Goal: Navigation & Orientation: Find specific page/section

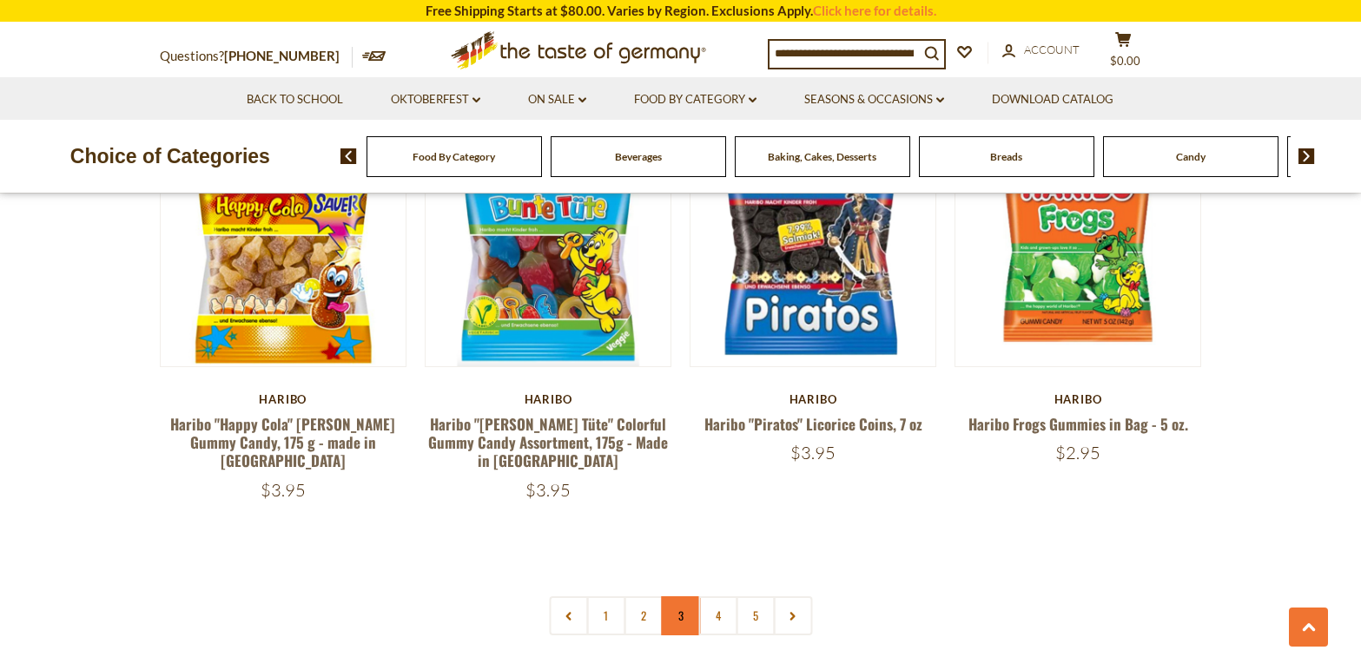
scroll to position [3669, 0]
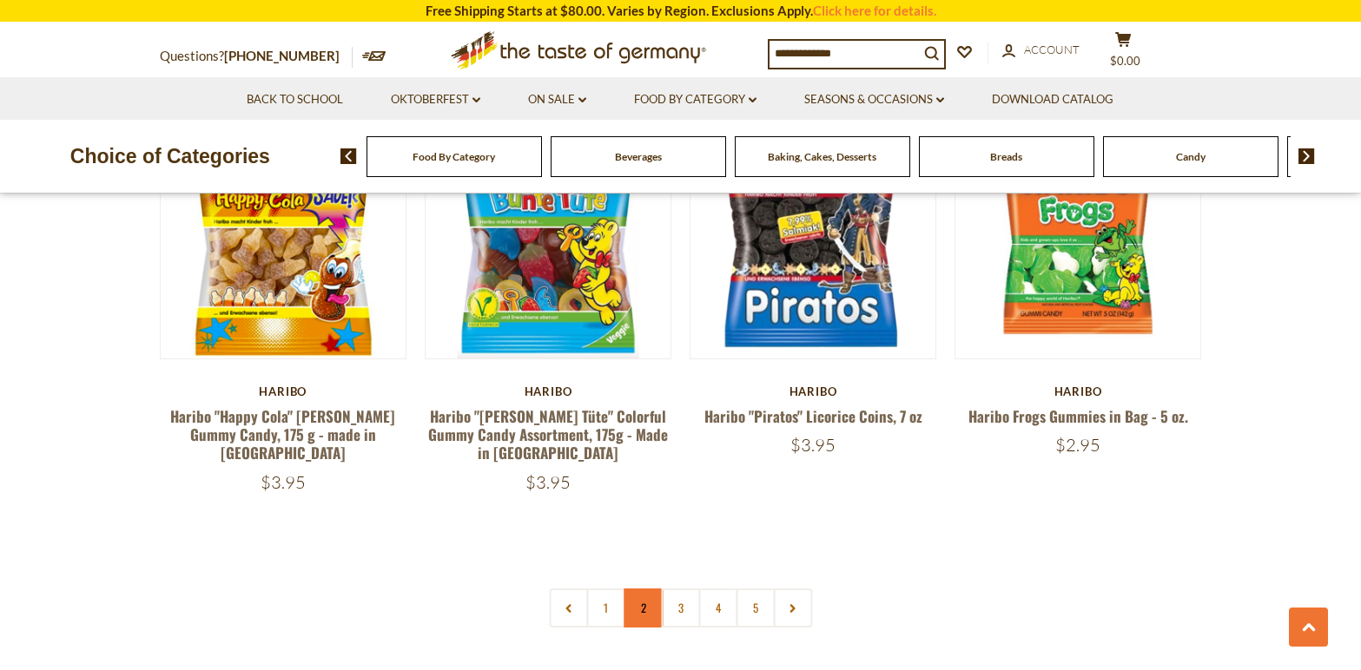
click at [641, 589] on link "2" at bounding box center [642, 608] width 39 height 39
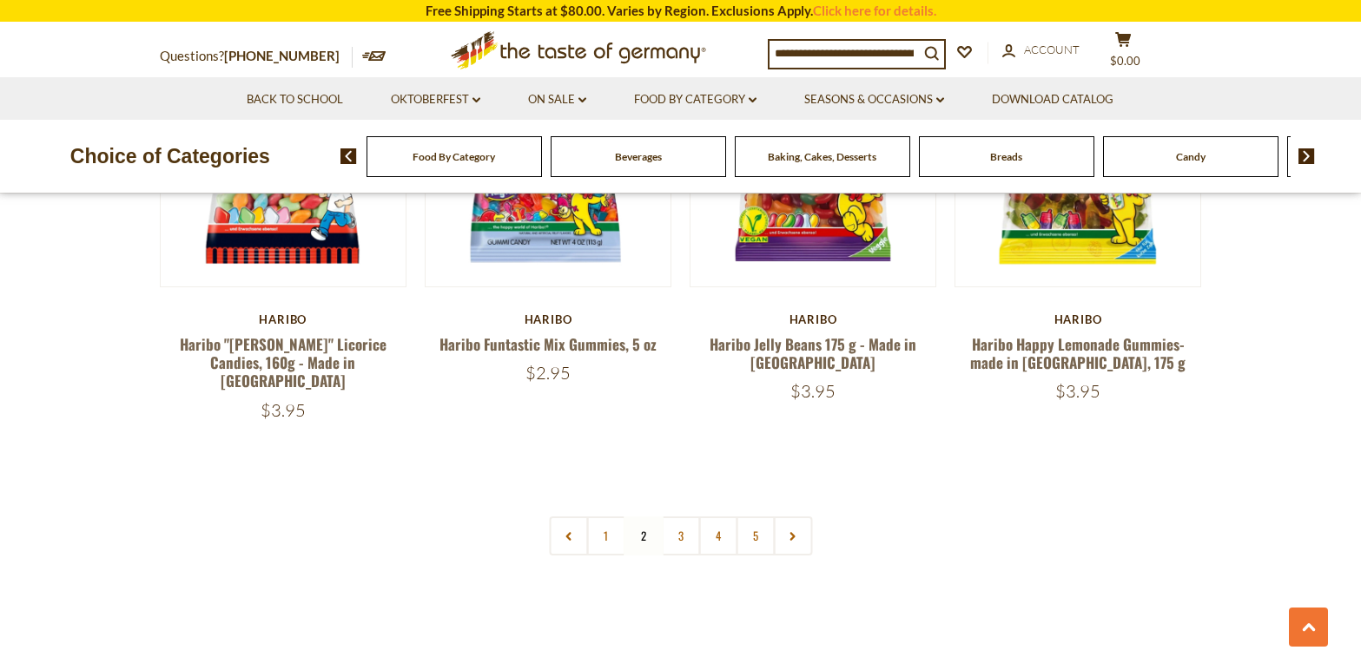
scroll to position [3768, 0]
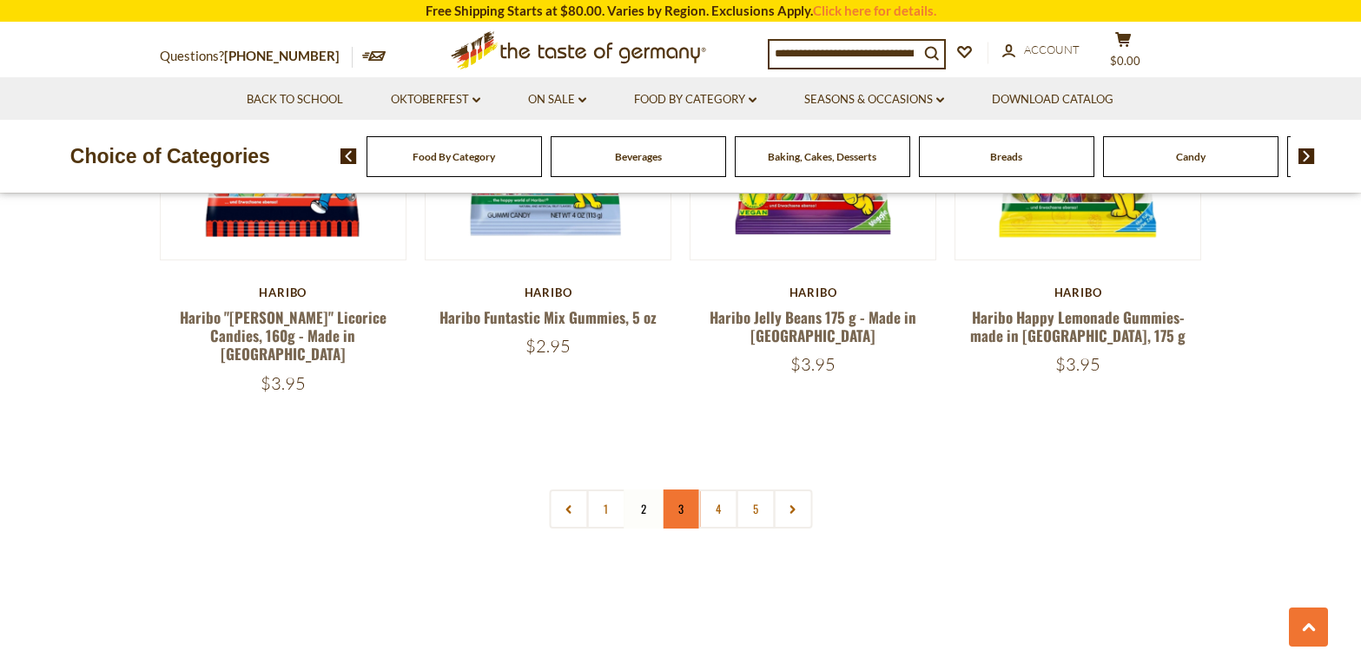
click at [688, 490] on link "3" at bounding box center [680, 509] width 39 height 39
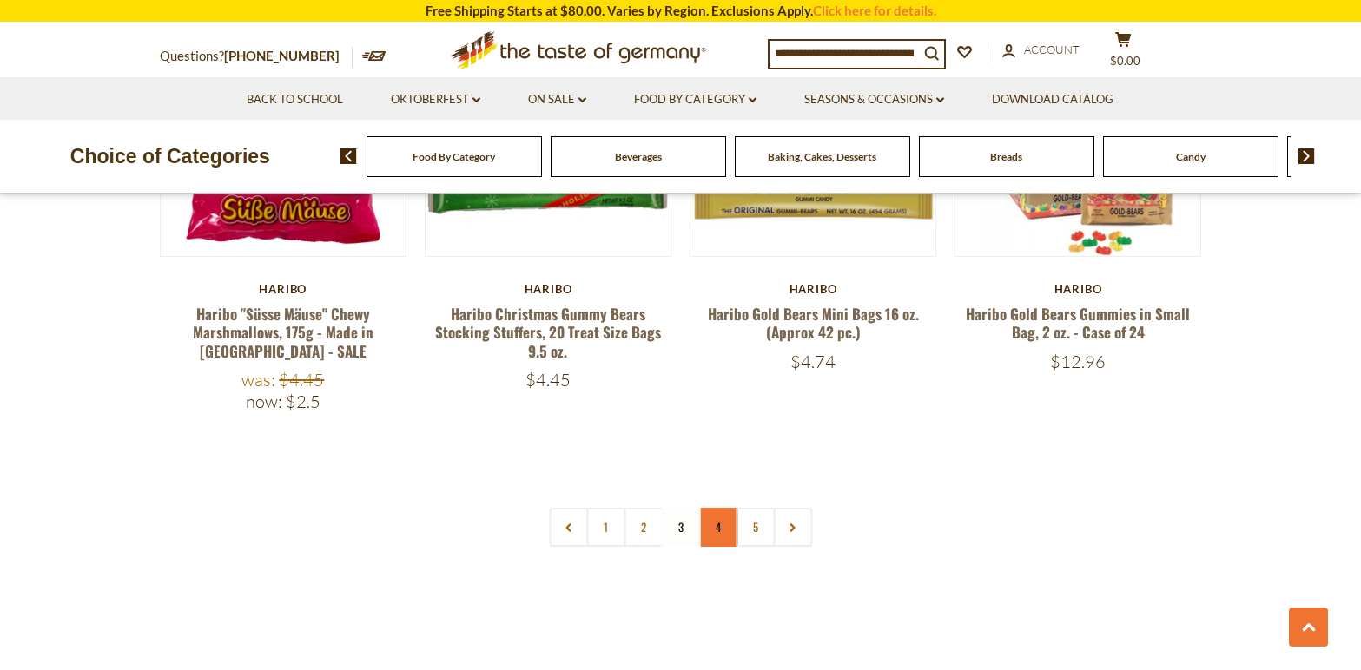
scroll to position [3876, 0]
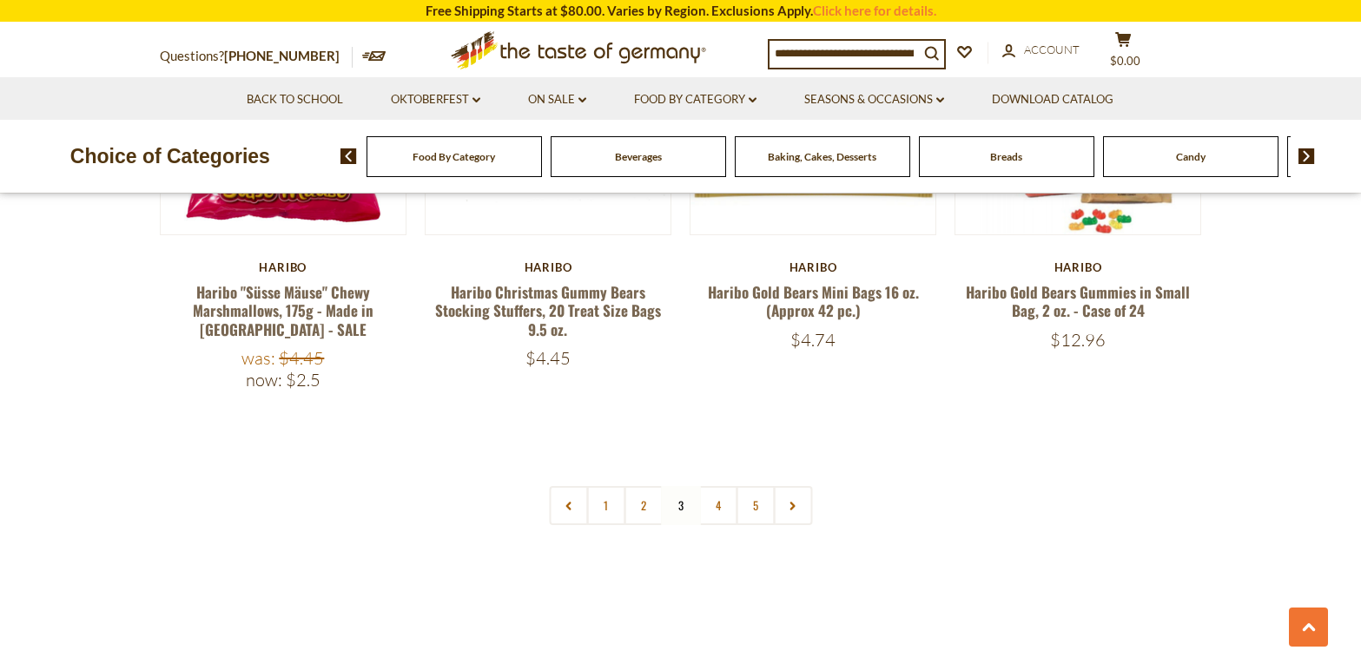
click at [716, 486] on link "4" at bounding box center [717, 505] width 39 height 39
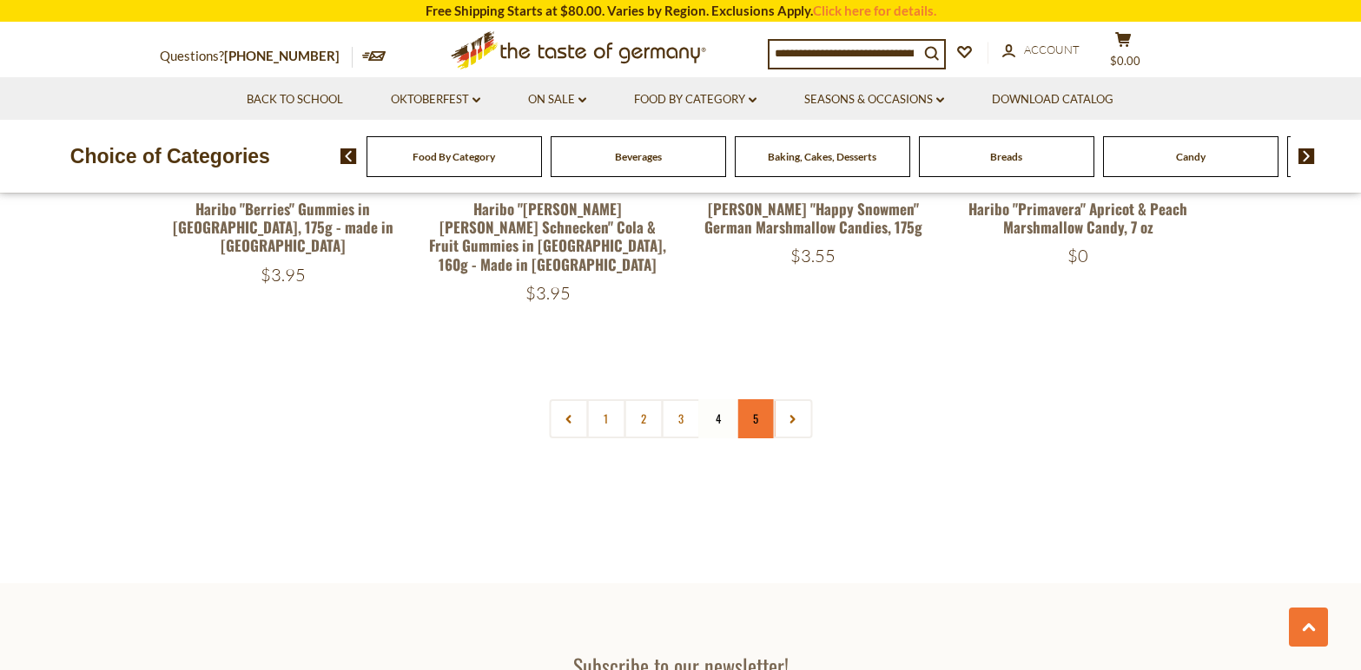
click at [750, 399] on link "5" at bounding box center [754, 418] width 39 height 39
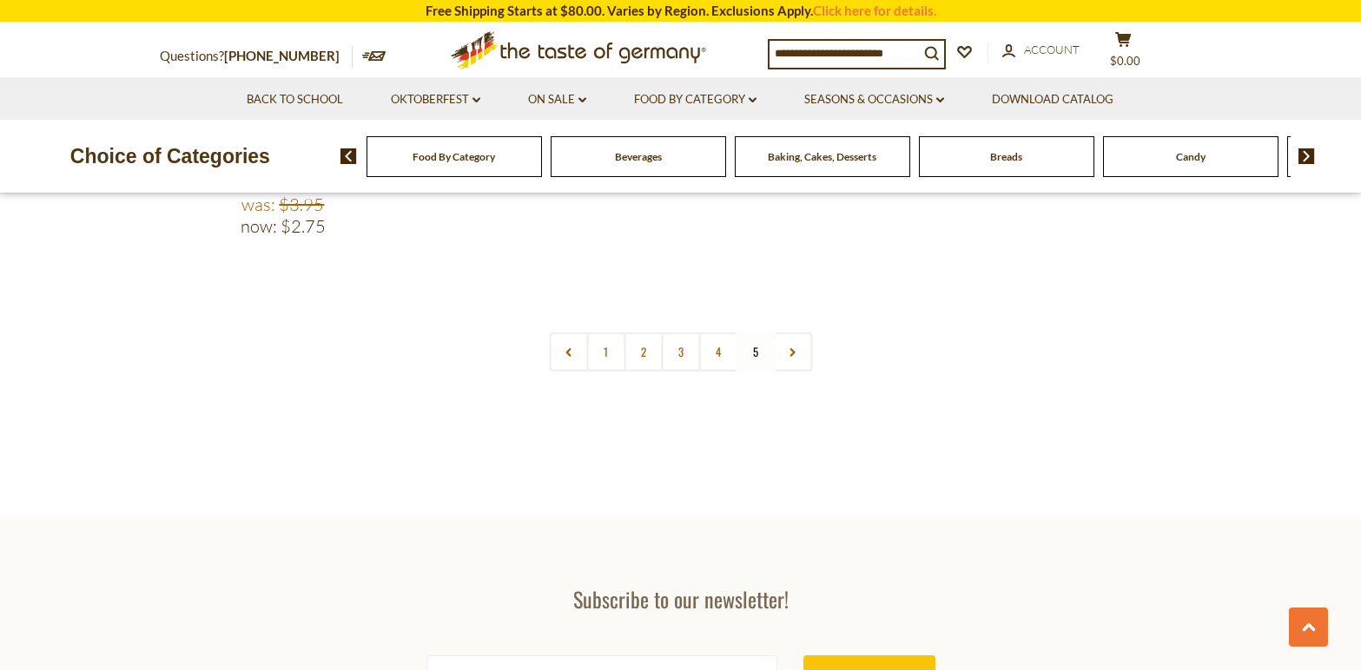
scroll to position [3517, 0]
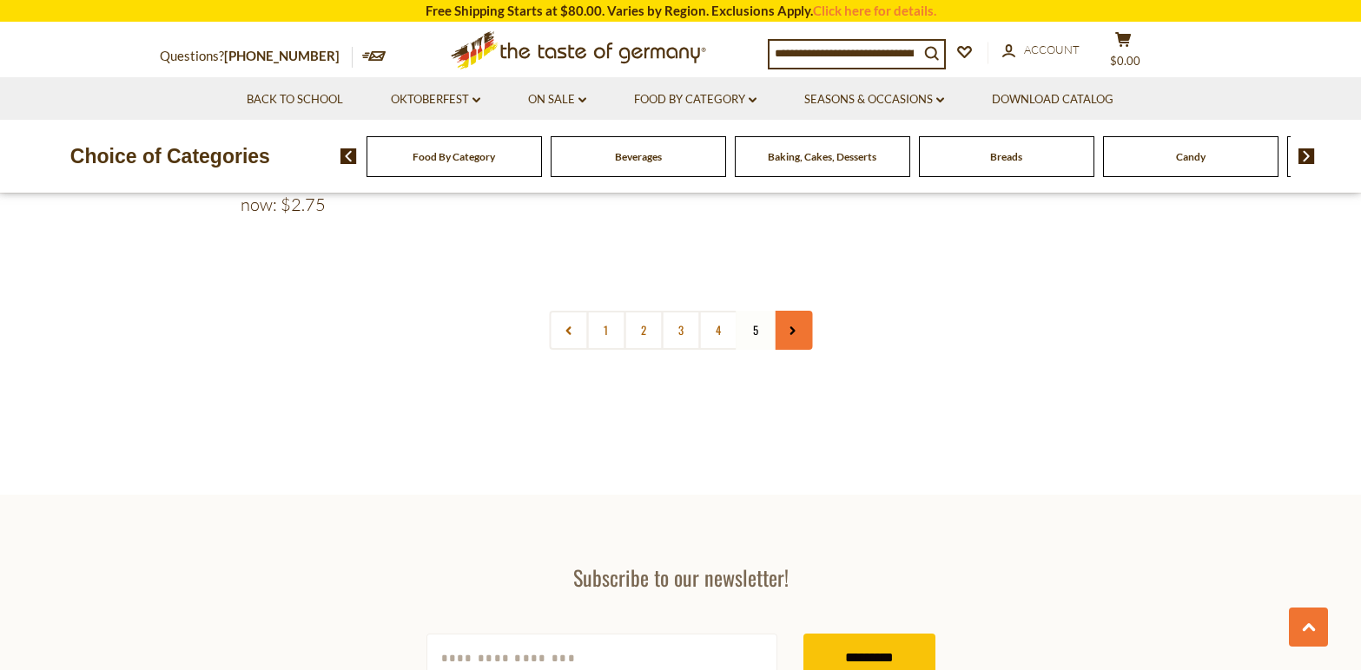
click at [800, 311] on link at bounding box center [792, 330] width 39 height 39
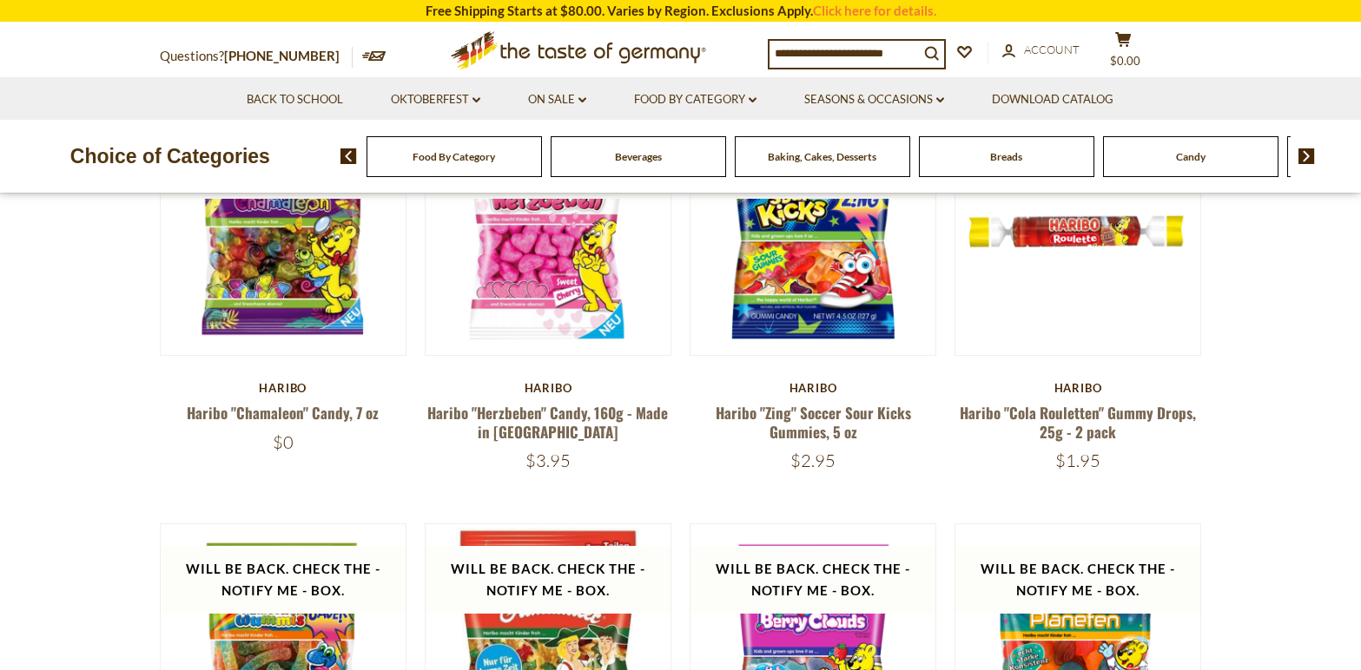
scroll to position [239, 0]
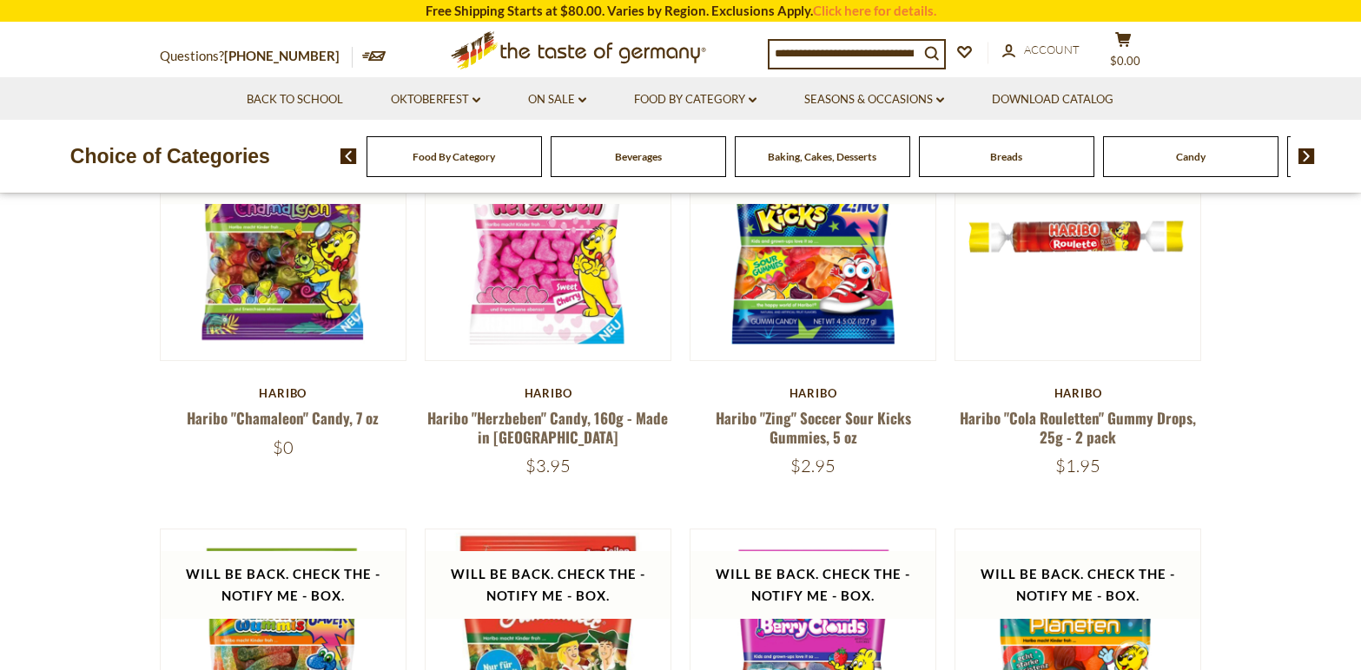
scroll to position [3517, 0]
